Goal: Transaction & Acquisition: Register for event/course

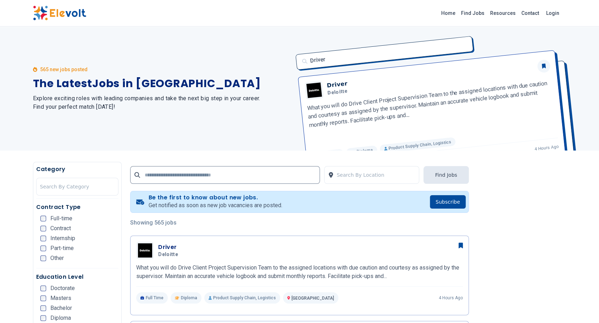
click at [552, 13] on link "Login" at bounding box center [553, 13] width 22 height 14
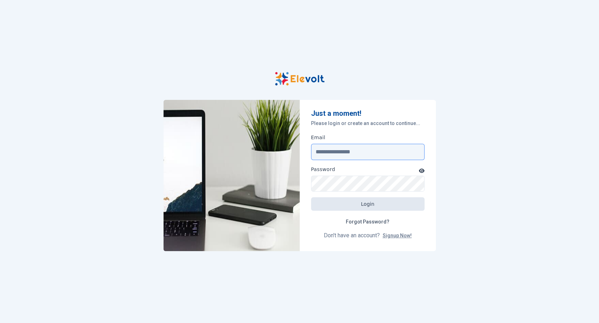
click at [346, 150] on input "Email" at bounding box center [367, 152] width 113 height 16
type input "**********"
click at [401, 235] on link "Signup Now!" at bounding box center [396, 236] width 29 height 6
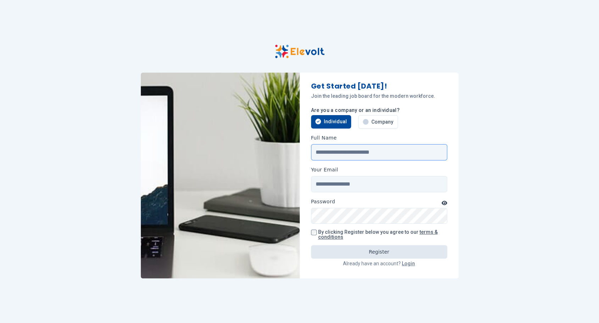
click at [351, 148] on input "Full Name" at bounding box center [379, 152] width 136 height 16
click at [323, 157] on input "Full Name" at bounding box center [379, 152] width 136 height 16
type input "*"
type input "**********"
click at [337, 181] on input "Your Email" at bounding box center [379, 184] width 136 height 16
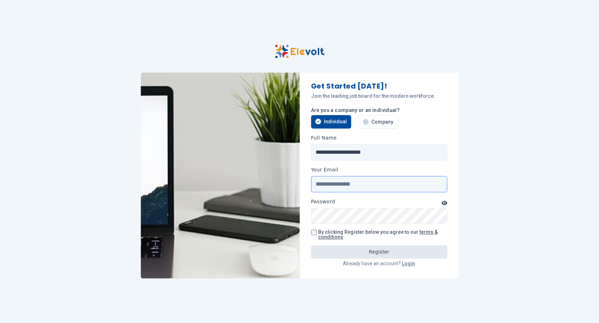
type input "**********"
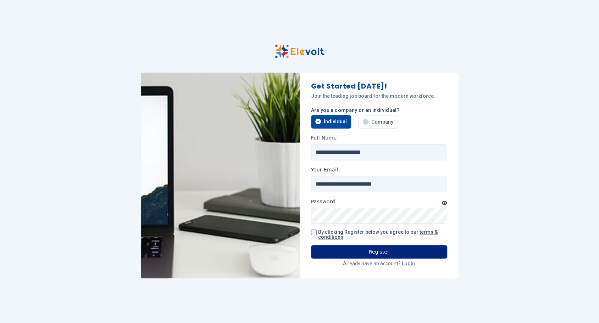
click at [369, 252] on button "Register" at bounding box center [379, 251] width 136 height 13
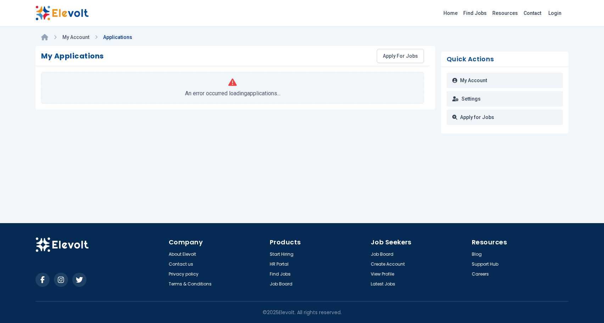
click at [46, 40] on link at bounding box center [44, 37] width 7 height 15
click at [63, 11] on img at bounding box center [61, 13] width 53 height 15
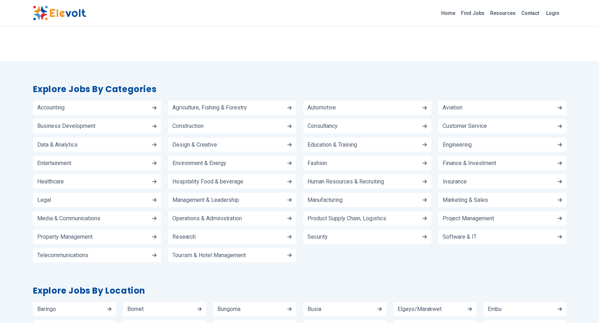
scroll to position [755, 0]
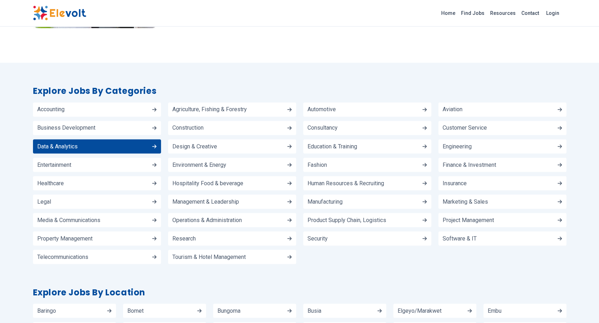
click at [101, 150] on link "Data & Analytics" at bounding box center [97, 146] width 128 height 14
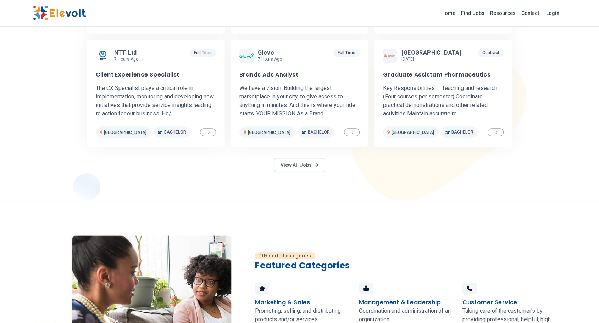
scroll to position [321, 0]
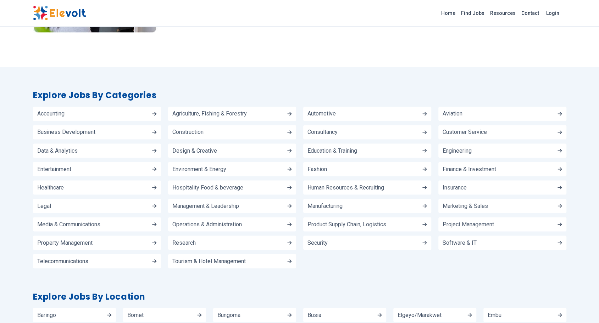
scroll to position [756, 0]
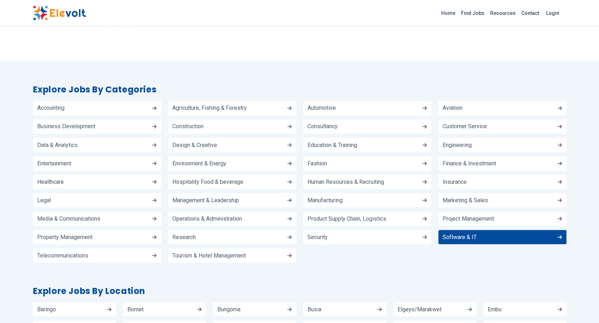
click at [452, 234] on span "Software & IT" at bounding box center [459, 237] width 34 height 6
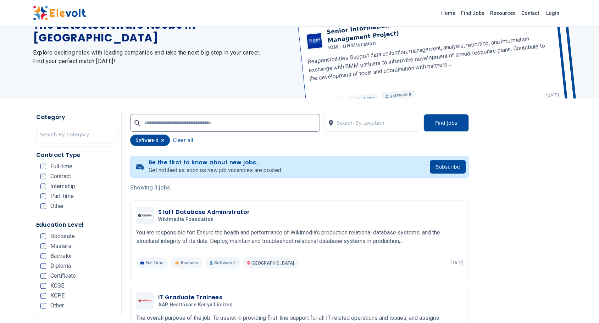
scroll to position [142, 0]
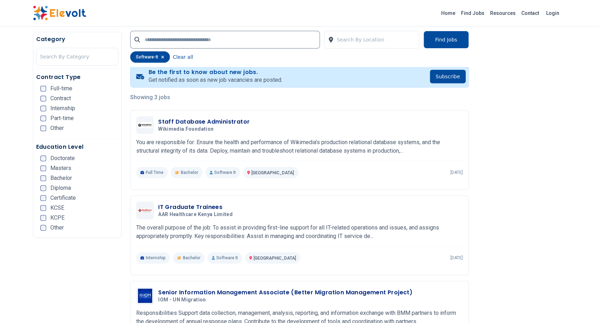
click at [60, 14] on img at bounding box center [59, 13] width 53 height 15
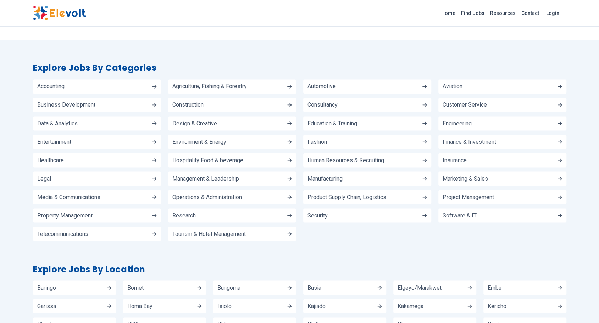
scroll to position [813, 0]
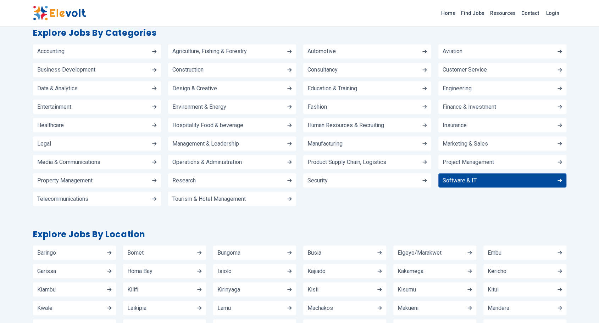
click at [454, 179] on span "Software & IT" at bounding box center [459, 181] width 34 height 6
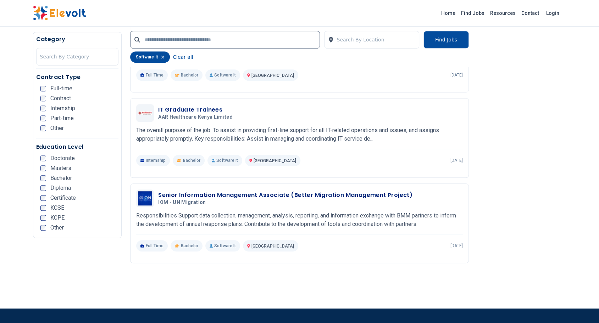
scroll to position [243, 0]
